Goal: Find specific page/section: Find specific page/section

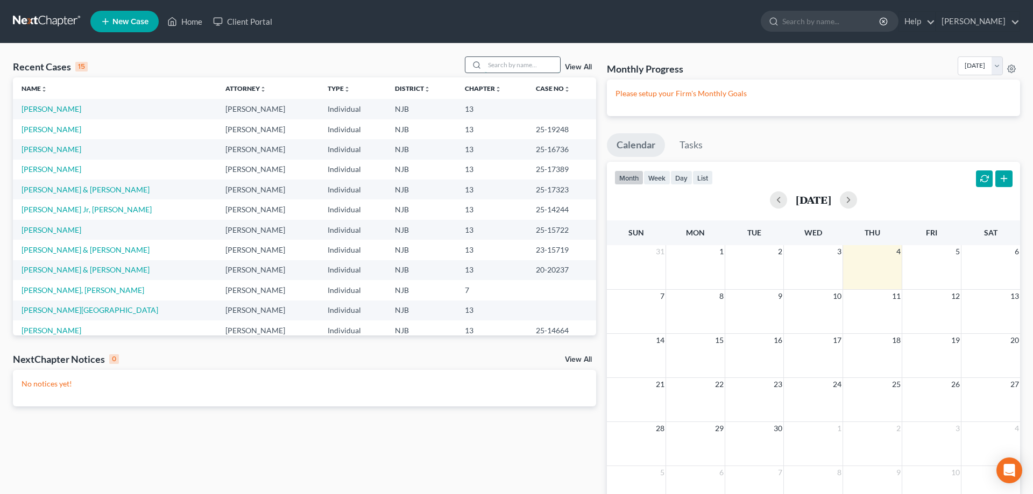
click at [496, 65] on input "search" at bounding box center [522, 65] width 75 height 16
type input "[PERSON_NAME]"
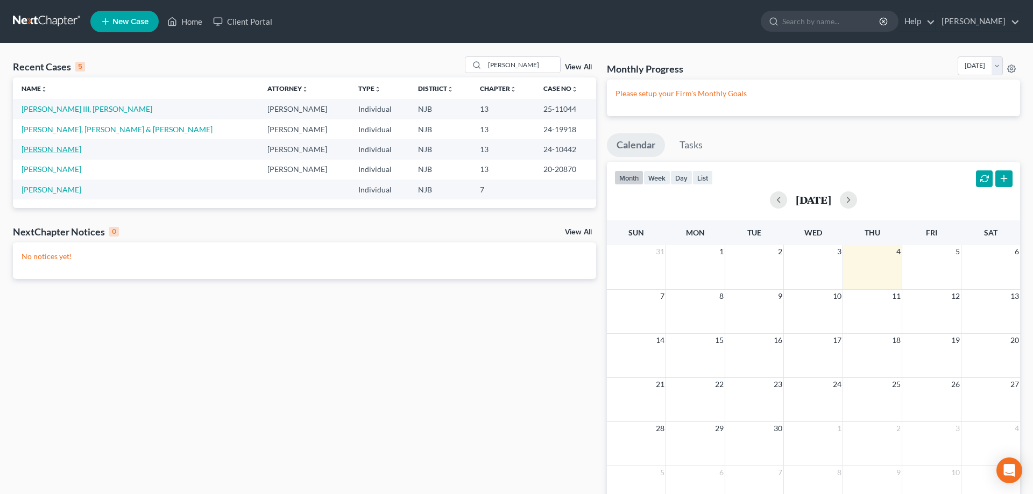
click at [59, 150] on link "[PERSON_NAME]" at bounding box center [52, 149] width 60 height 9
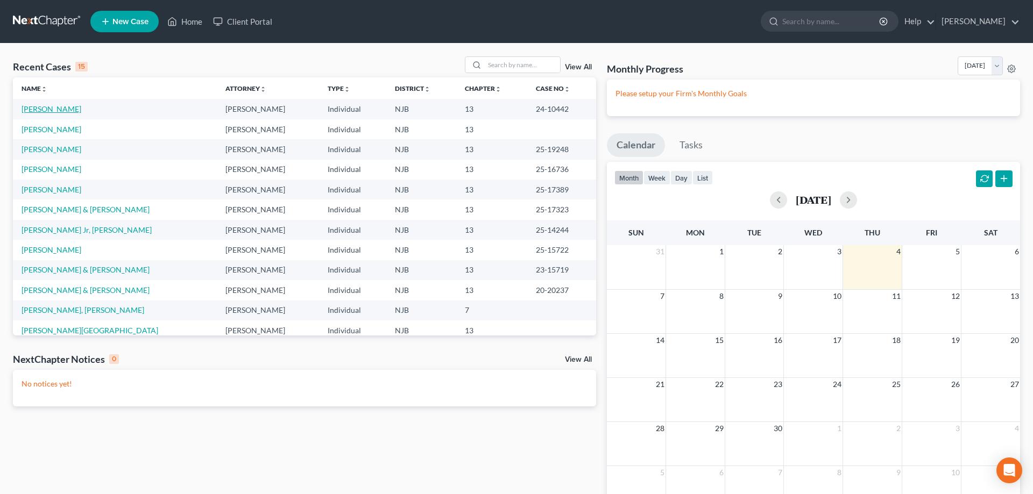
click at [60, 109] on link "[PERSON_NAME]" at bounding box center [52, 108] width 60 height 9
